Goal: Information Seeking & Learning: Learn about a topic

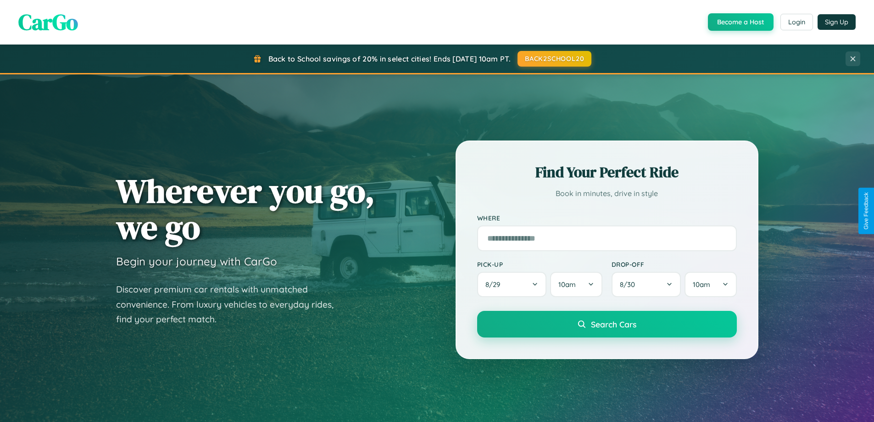
scroll to position [1766, 0]
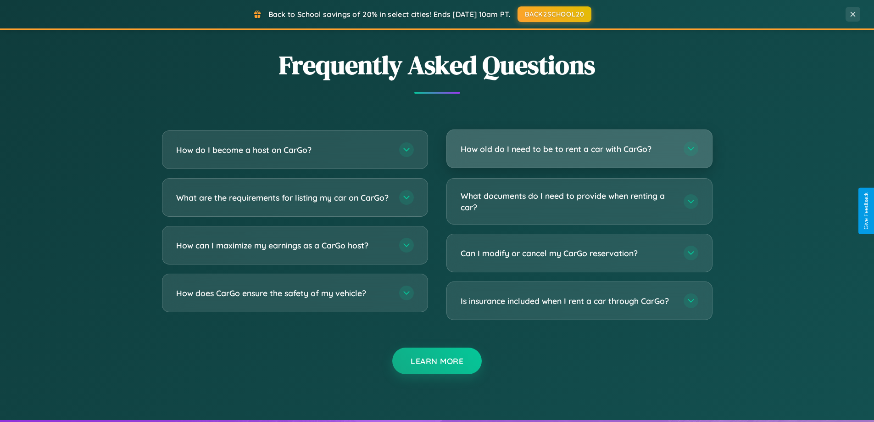
click at [579, 149] on h3 "How old do I need to be to rent a car with CarGo?" at bounding box center [568, 148] width 214 height 11
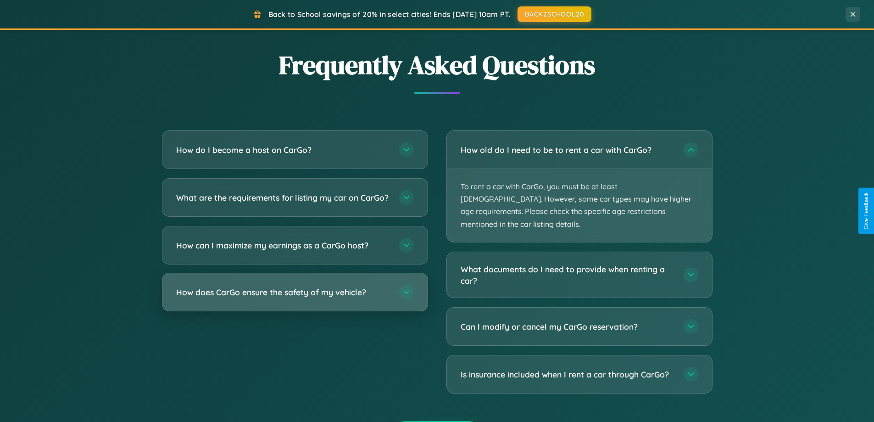
click at [295, 298] on h3 "How does CarGo ensure the safety of my vehicle?" at bounding box center [283, 291] width 214 height 11
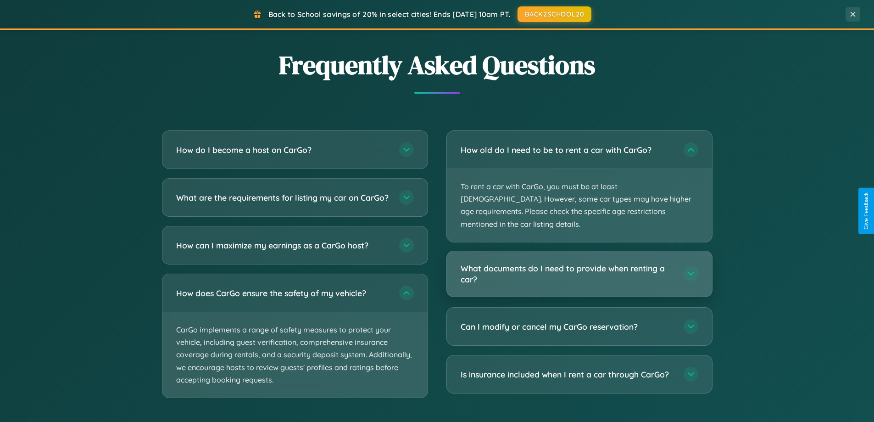
click at [579, 263] on h3 "What documents do I need to provide when renting a car?" at bounding box center [568, 274] width 214 height 22
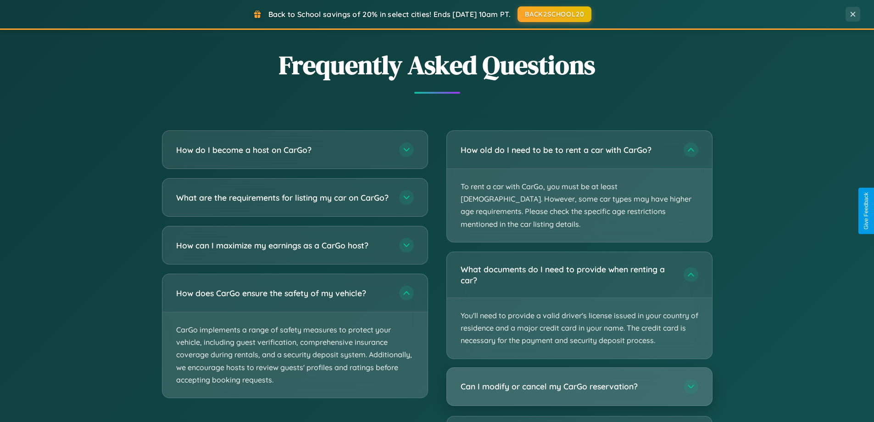
click at [579, 380] on h3 "Can I modify or cancel my CarGo reservation?" at bounding box center [568, 385] width 214 height 11
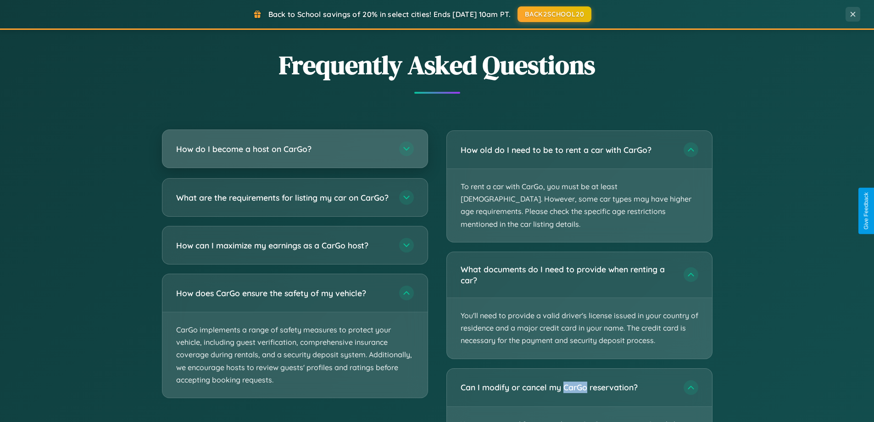
click at [295, 149] on h3 "How do I become a host on CarGo?" at bounding box center [283, 148] width 214 height 11
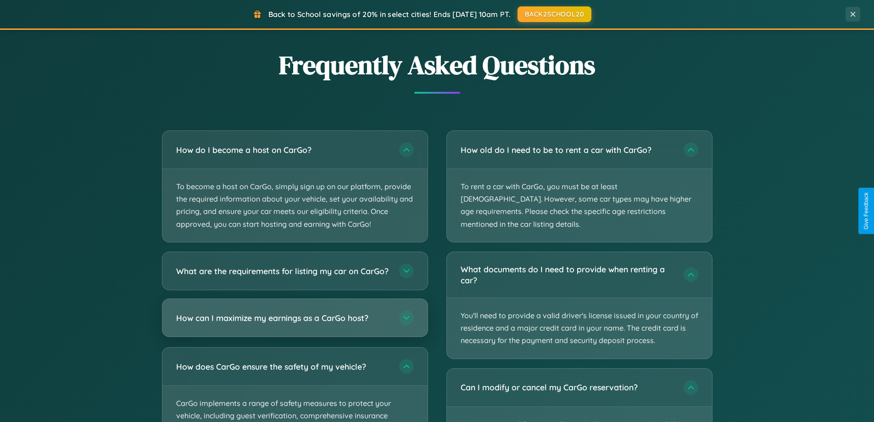
click at [295, 323] on h3 "How can I maximize my earnings as a CarGo host?" at bounding box center [283, 317] width 214 height 11
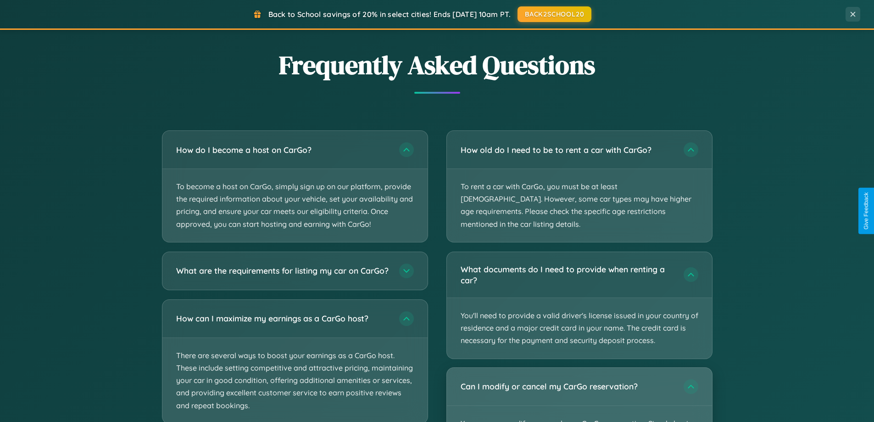
click at [579, 388] on div "Can I modify or cancel my CarGo reservation?" at bounding box center [579, 387] width 265 height 38
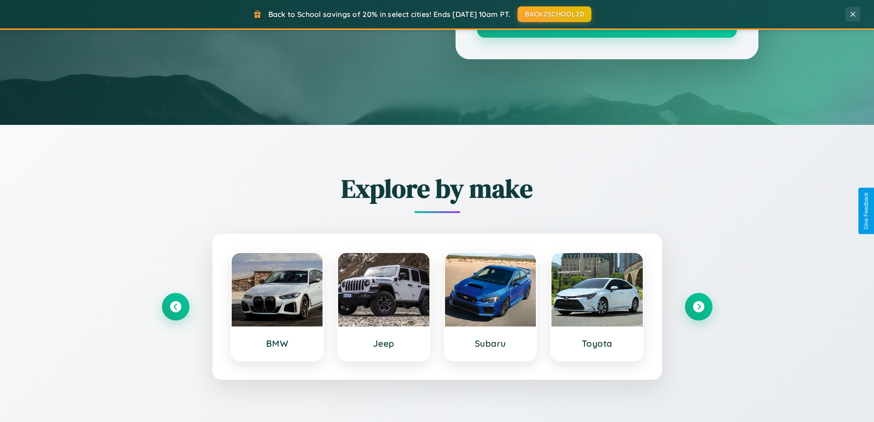
scroll to position [0, 0]
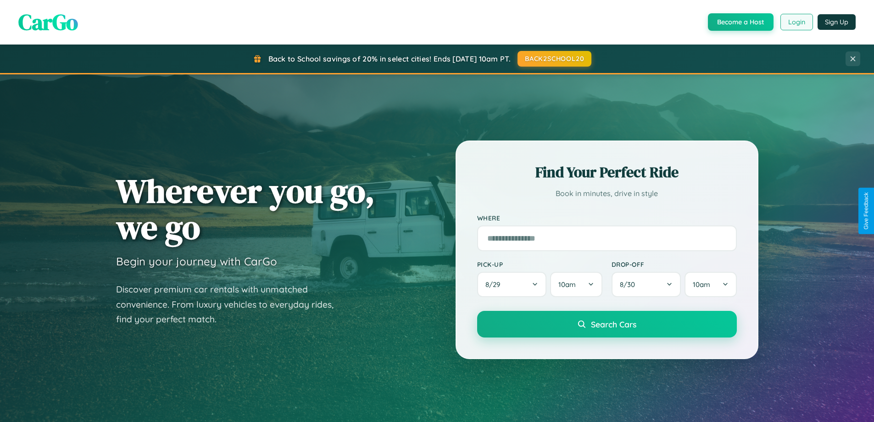
click at [796, 22] on button "Login" at bounding box center [797, 22] width 33 height 17
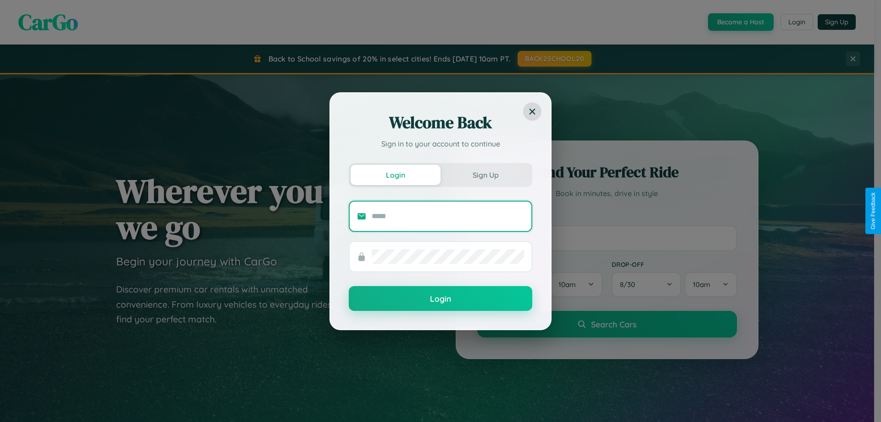
click at [448, 216] on input "text" at bounding box center [448, 216] width 152 height 15
type input "**********"
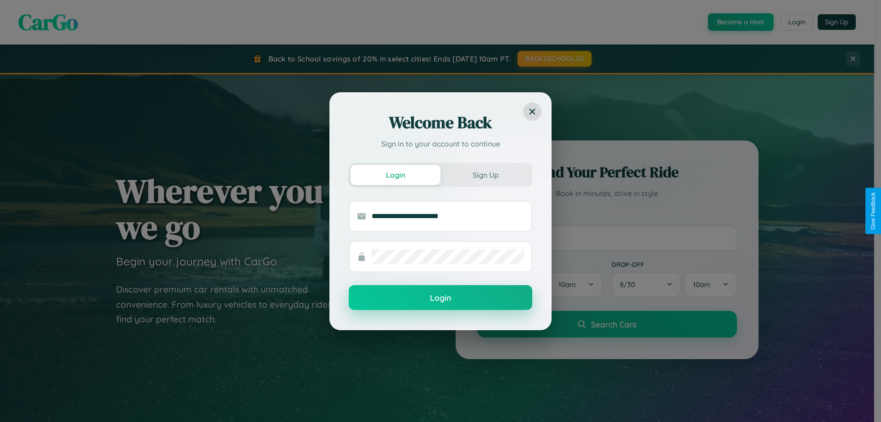
click at [441, 298] on button "Login" at bounding box center [441, 297] width 184 height 25
